Goal: Task Accomplishment & Management: Manage account settings

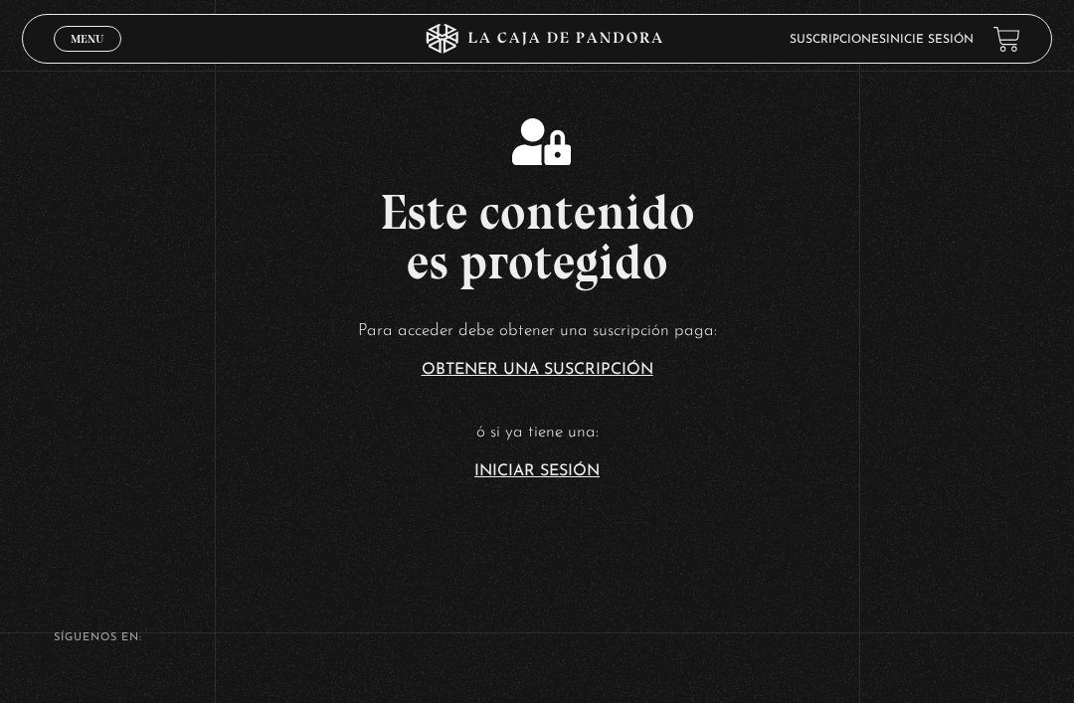
click at [553, 479] on link "Iniciar Sesión" at bounding box center [536, 472] width 125 height 16
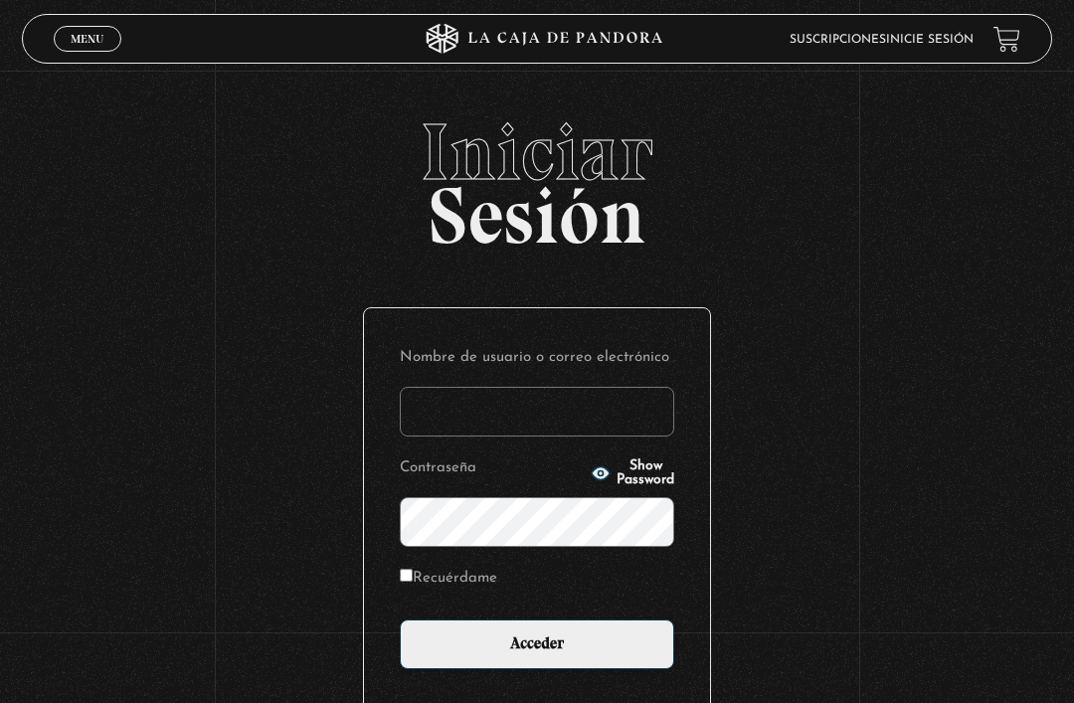
type input "[EMAIL_ADDRESS][DOMAIN_NAME]"
click at [537, 655] on input "Acceder" at bounding box center [537, 645] width 275 height 50
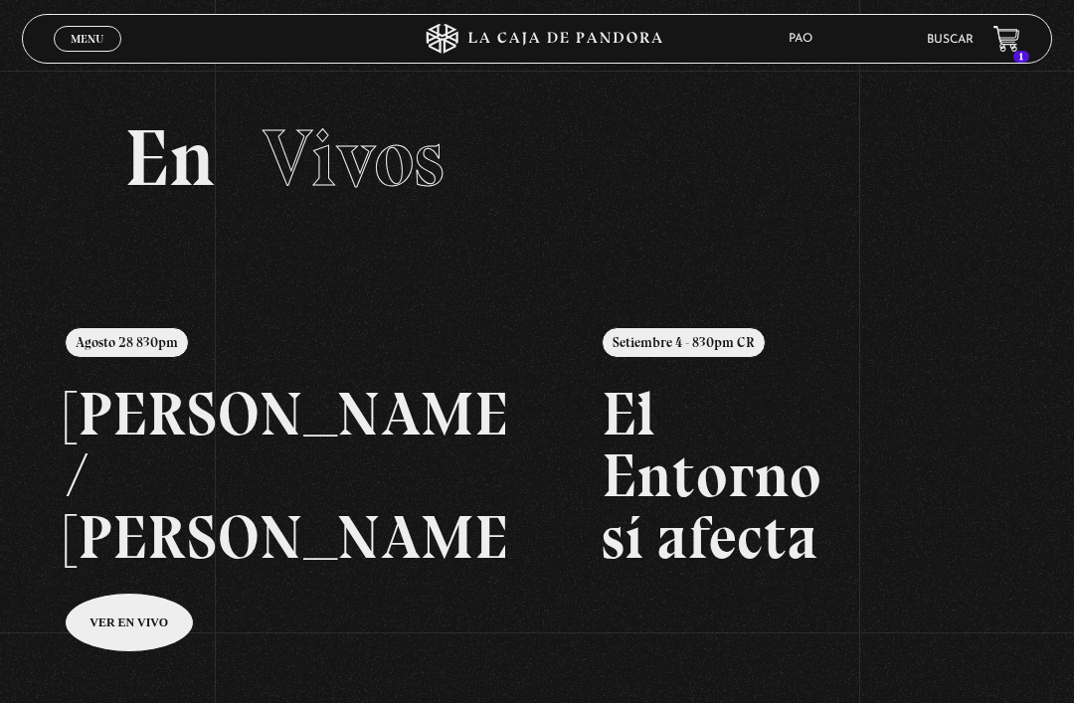
scroll to position [3, 0]
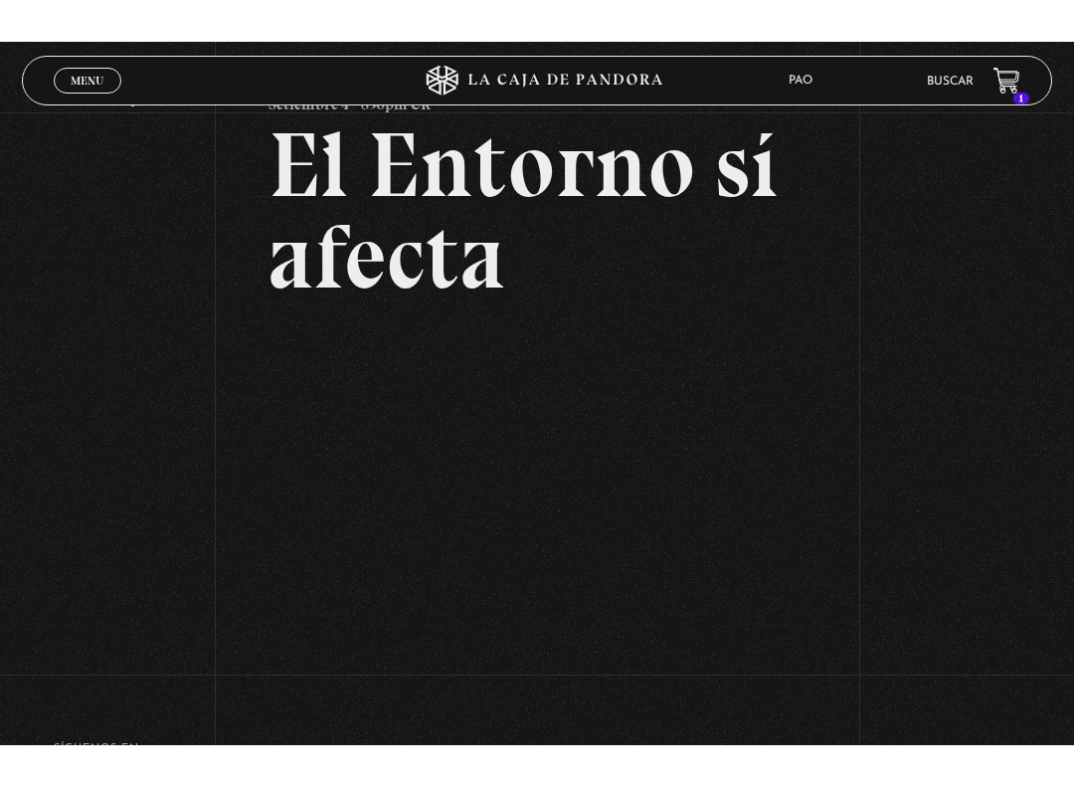
scroll to position [20, 0]
